Goal: Information Seeking & Learning: Learn about a topic

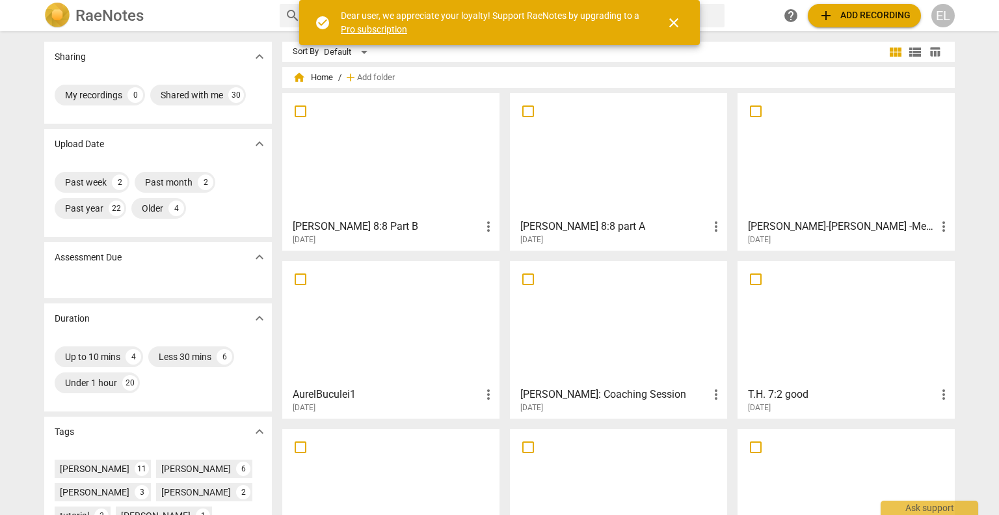
click at [614, 213] on div "Anne 8:8 part A more_vert 2025-08-08" at bounding box center [619, 229] width 209 height 33
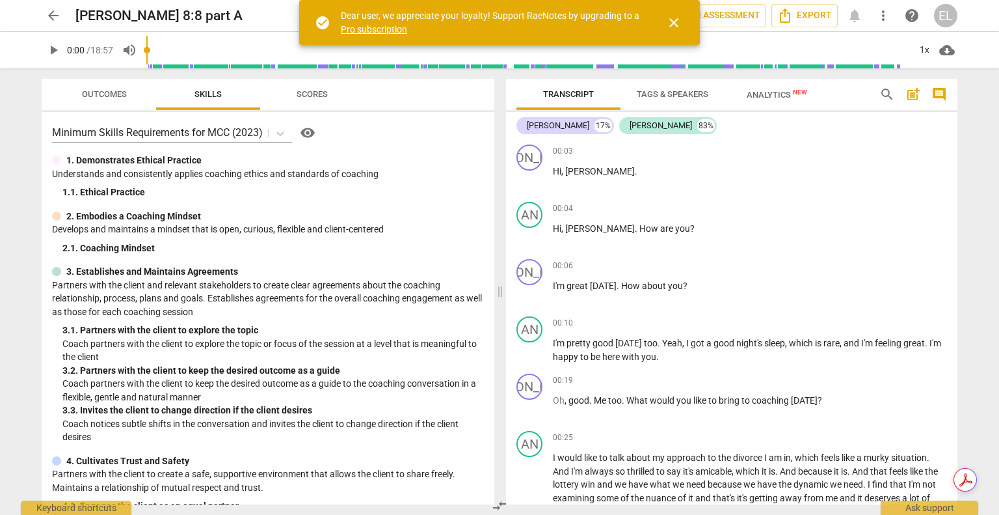
click at [51, 53] on span "play_arrow" at bounding box center [54, 50] width 16 height 16
click at [51, 53] on span "pause" at bounding box center [54, 50] width 16 height 16
type input "12"
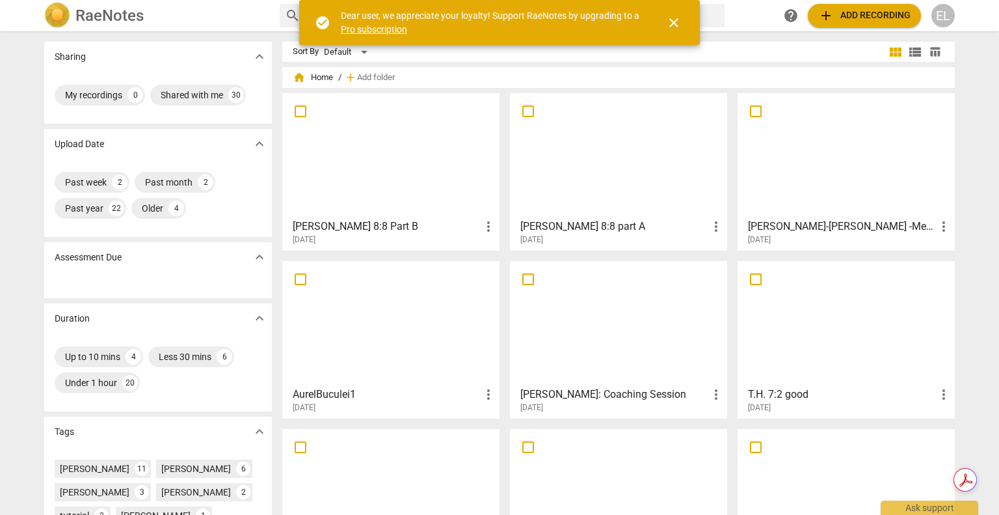
click at [853, 171] on div at bounding box center [846, 155] width 208 height 115
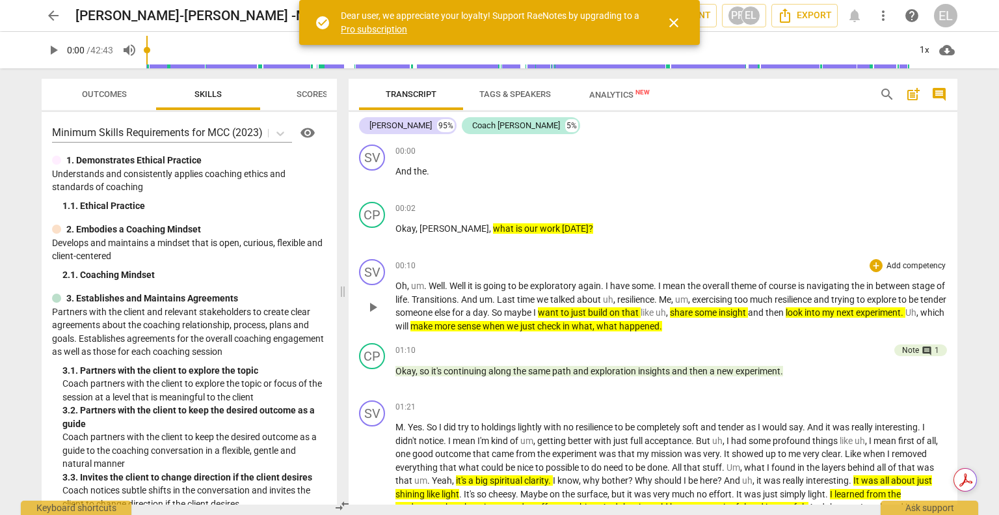
drag, startPoint x: 501, startPoint y: 291, endPoint x: 527, endPoint y: 288, distance: 26.1
click at [343, 288] on span at bounding box center [343, 291] width 8 height 446
click at [908, 350] on div "Note" at bounding box center [910, 350] width 17 height 12
